Goal: Information Seeking & Learning: Learn about a topic

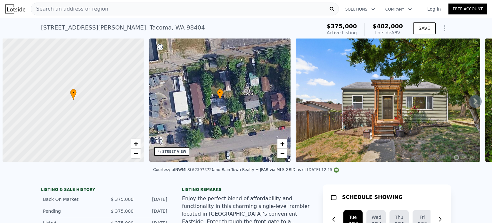
scroll to position [0, 3]
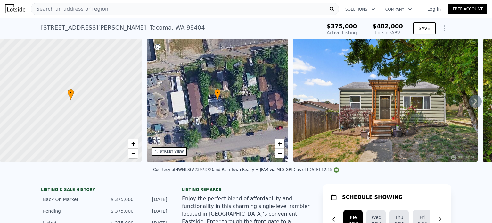
click at [108, 13] on div "Search an address or region" at bounding box center [185, 9] width 308 height 13
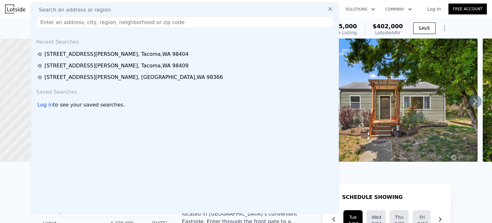
click at [100, 25] on input "text" at bounding box center [184, 22] width 297 height 12
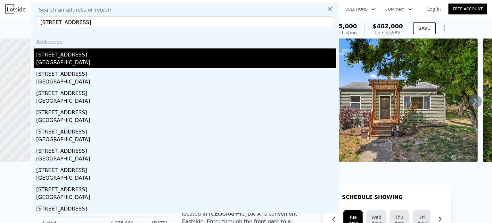
type input "[STREET_ADDRESS]"
click at [72, 55] on div "[STREET_ADDRESS]" at bounding box center [186, 53] width 300 height 10
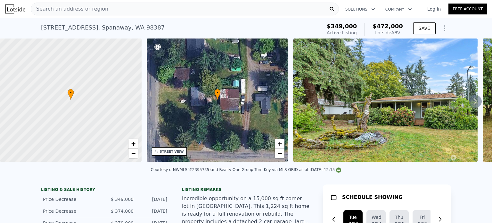
click at [102, 13] on div "Search an address or region" at bounding box center [185, 9] width 308 height 13
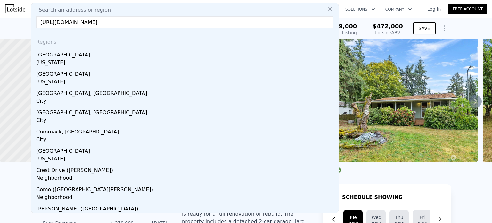
type input "[URL][DOMAIN_NAME]"
click at [327, 7] on icon at bounding box center [330, 9] width 6 height 6
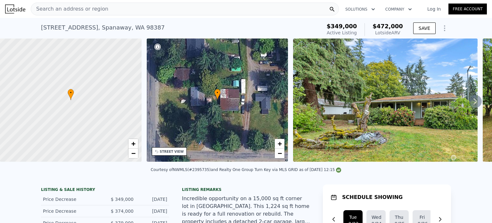
click at [106, 12] on div "Search an address or region" at bounding box center [185, 9] width 308 height 13
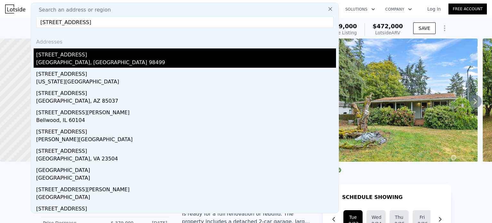
type input "[STREET_ADDRESS]"
click at [65, 55] on div "[STREET_ADDRESS]" at bounding box center [186, 53] width 300 height 10
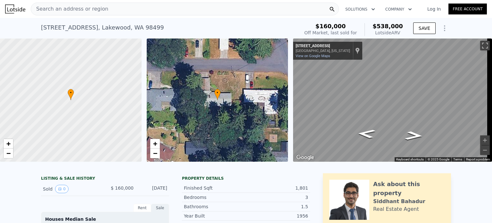
click at [102, 12] on div "Search an address or region" at bounding box center [185, 9] width 308 height 13
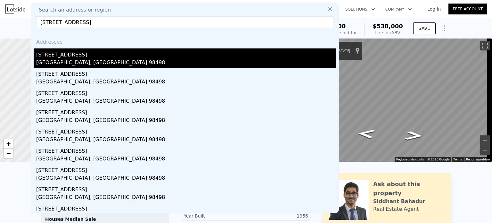
type input "[STREET_ADDRESS]"
click at [78, 56] on div "[STREET_ADDRESS]" at bounding box center [186, 53] width 300 height 10
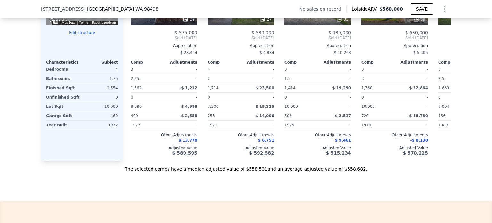
scroll to position [705, 0]
